Goal: Go to known website: Access a specific website the user already knows

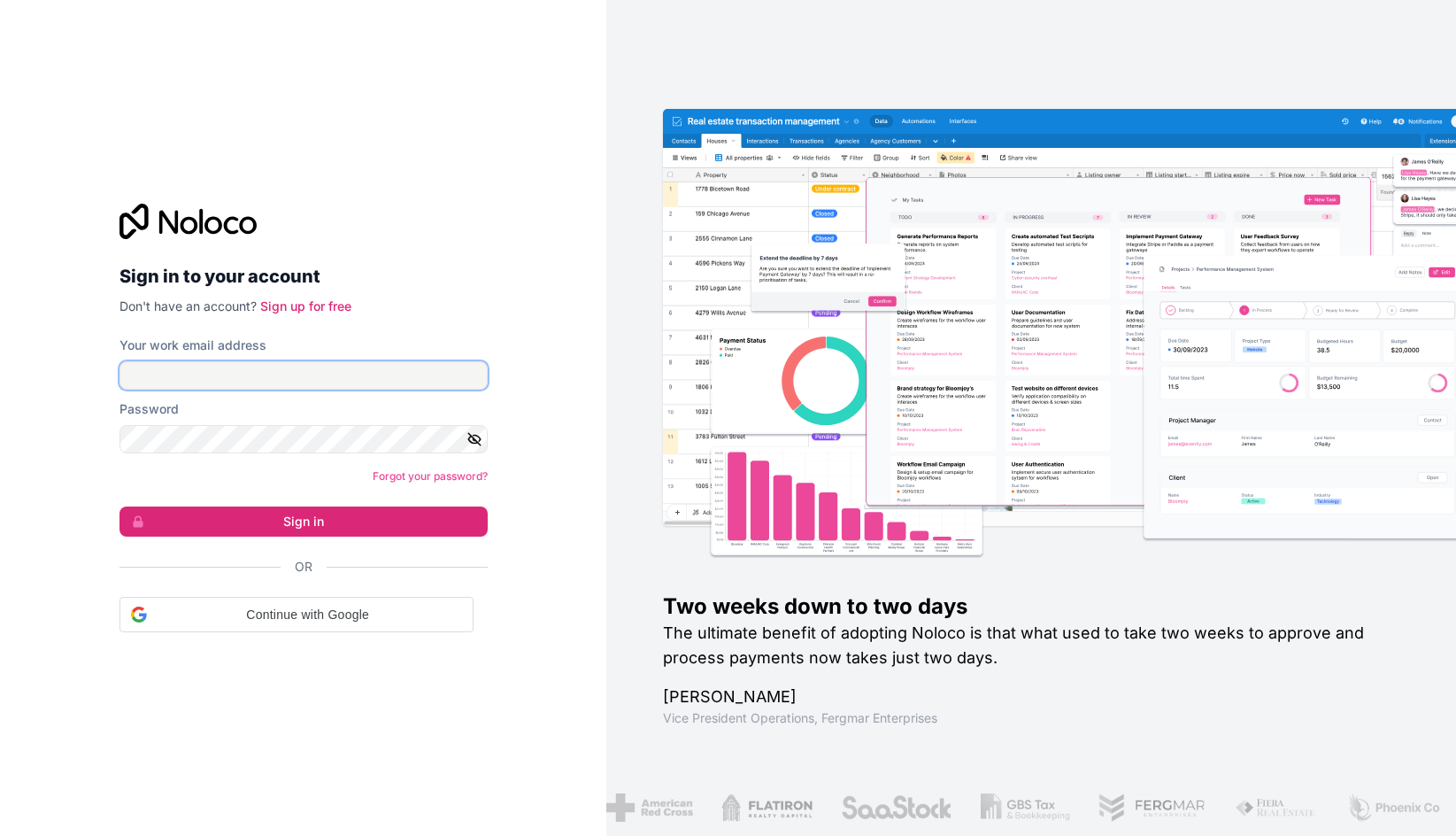
type input "[PERSON_NAME][EMAIL_ADDRESS][DOMAIN_NAME]"
click at [191, 518] on button "Sign in" at bounding box center [304, 521] width 368 height 30
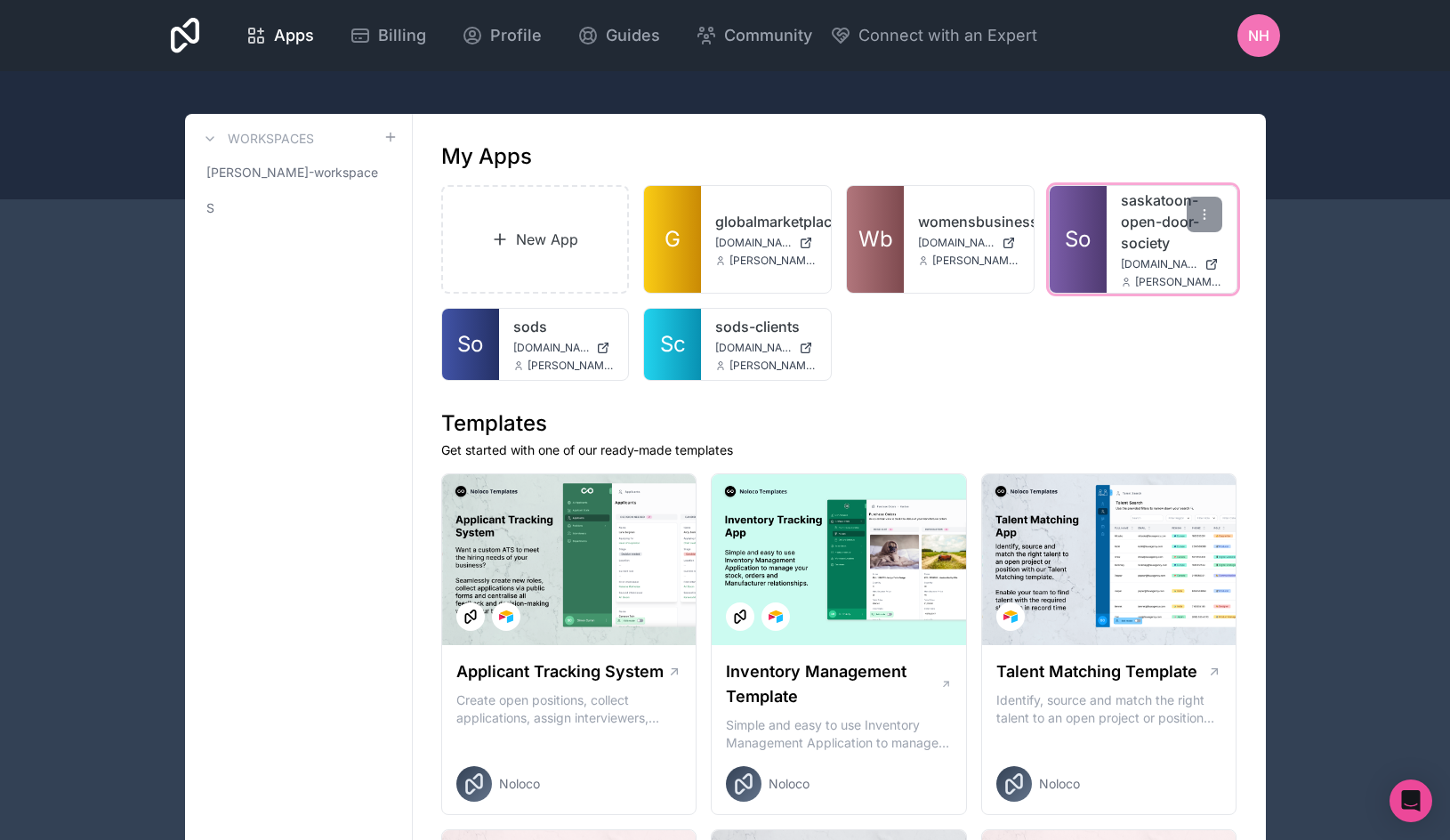
click at [1069, 239] on span "So" at bounding box center [1078, 239] width 26 height 29
